Goal: Complete application form

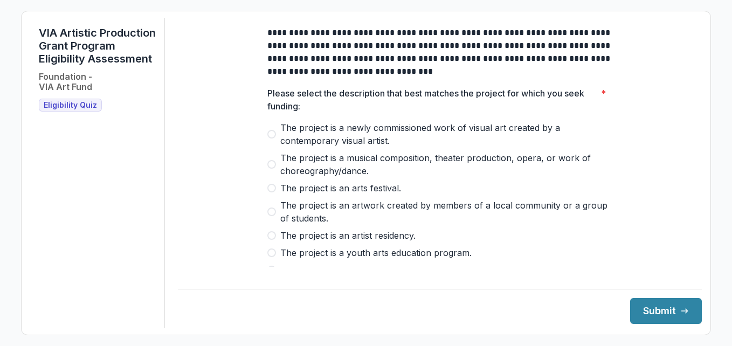
drag, startPoint x: 438, startPoint y: 258, endPoint x: 438, endPoint y: 250, distance: 8.1
click at [438, 258] on span "The project is a youth arts education program." at bounding box center [375, 252] width 191 height 13
click at [66, 110] on span "Eligibility Quiz" at bounding box center [70, 105] width 53 height 9
click at [94, 112] on h3 "Eligibility Quiz" at bounding box center [70, 105] width 63 height 13
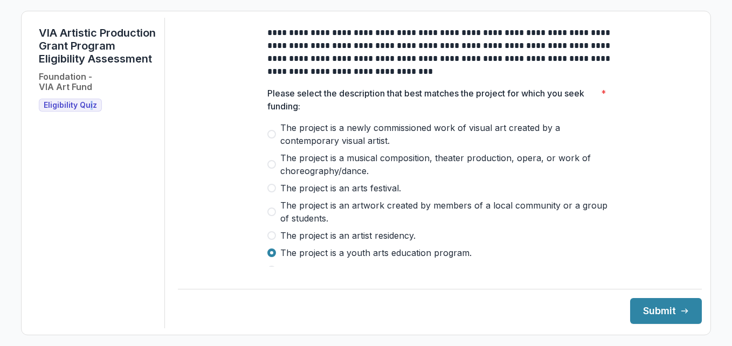
click at [88, 112] on h3 "Eligibility Quiz" at bounding box center [70, 105] width 63 height 13
drag, startPoint x: 88, startPoint y: 123, endPoint x: 50, endPoint y: 120, distance: 38.9
click at [50, 110] on span "Eligibility Quiz" at bounding box center [70, 105] width 53 height 9
click at [66, 92] on h2 "Foundation - VIA Art Fund" at bounding box center [65, 82] width 53 height 20
click at [68, 83] on div "Foundation - VIA Art Fund" at bounding box center [65, 81] width 53 height 29
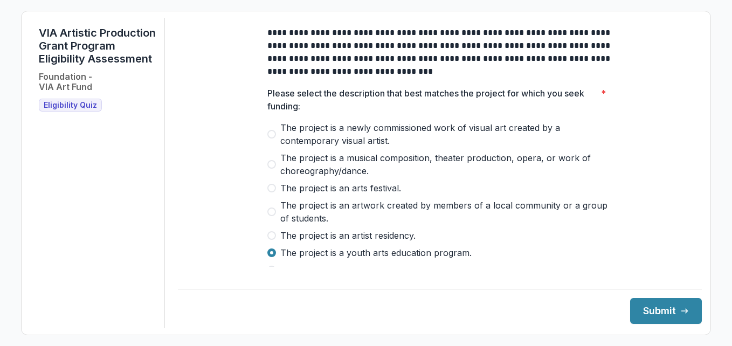
click at [64, 110] on span "Eligibility Quiz" at bounding box center [70, 105] width 53 height 9
